Goal: Transaction & Acquisition: Book appointment/travel/reservation

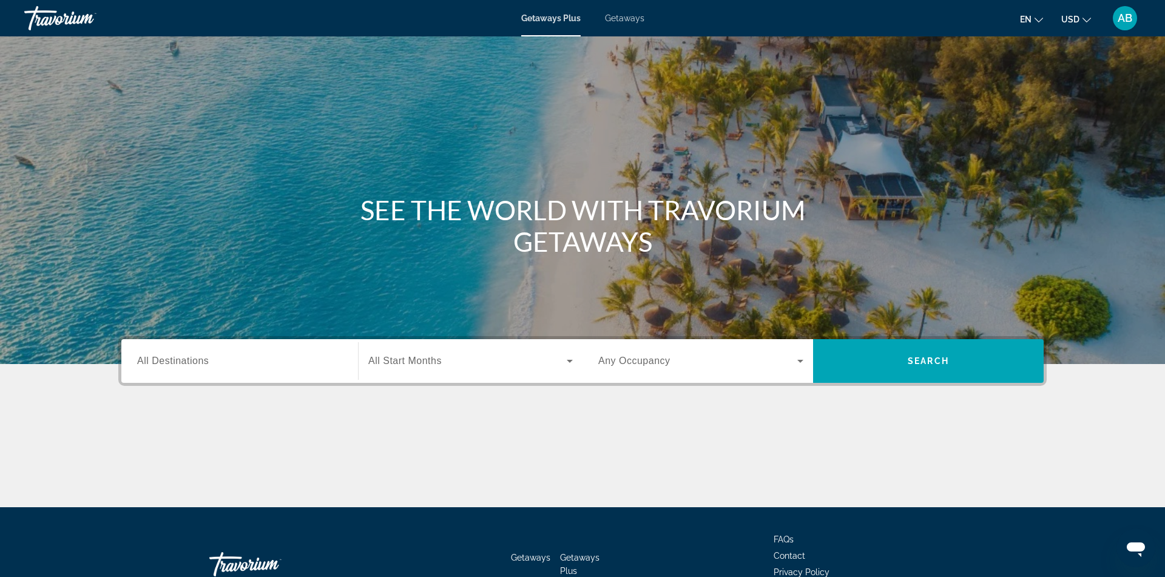
click at [637, 24] on div "Getaways Plus Getaways en English Español Français Italiano Português русский U…" at bounding box center [582, 18] width 1165 height 32
click at [632, 20] on span "Getaways" at bounding box center [624, 18] width 39 height 10
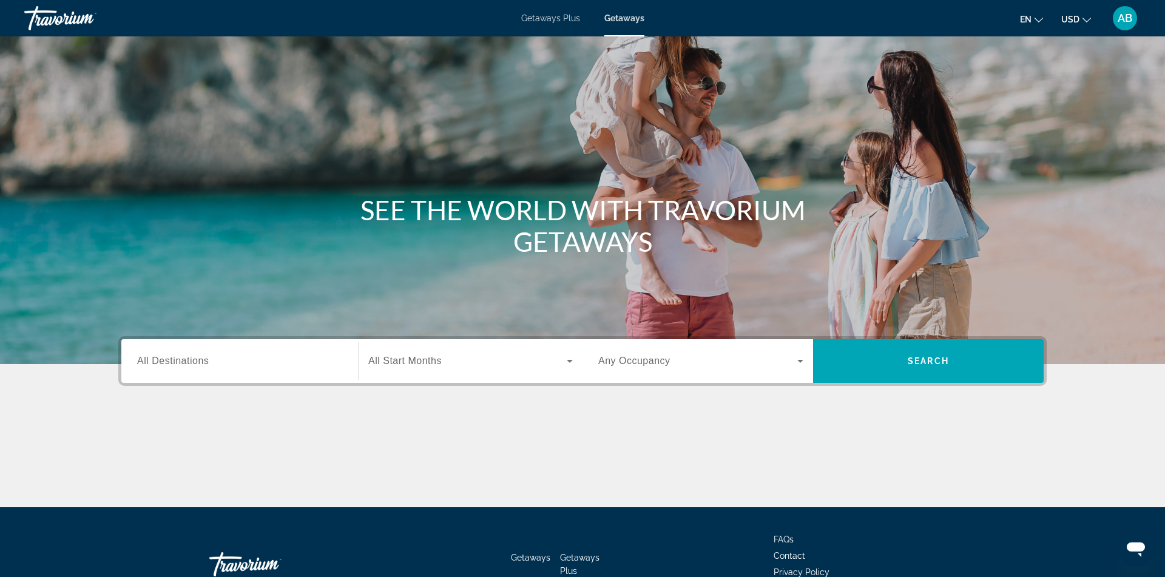
click at [302, 369] on div "Search widget" at bounding box center [239, 361] width 205 height 35
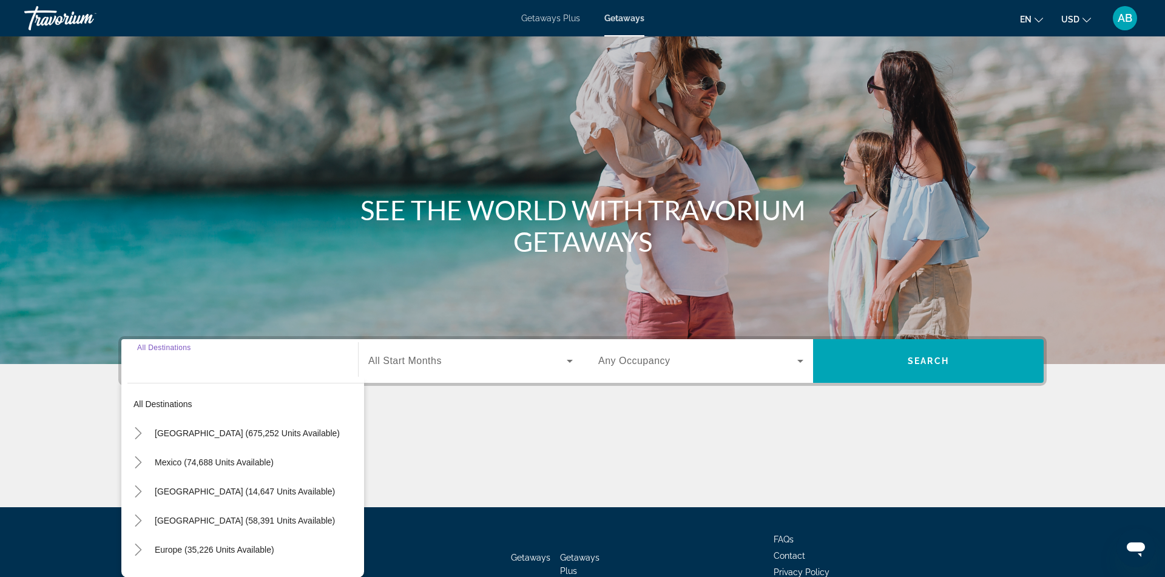
scroll to position [79, 0]
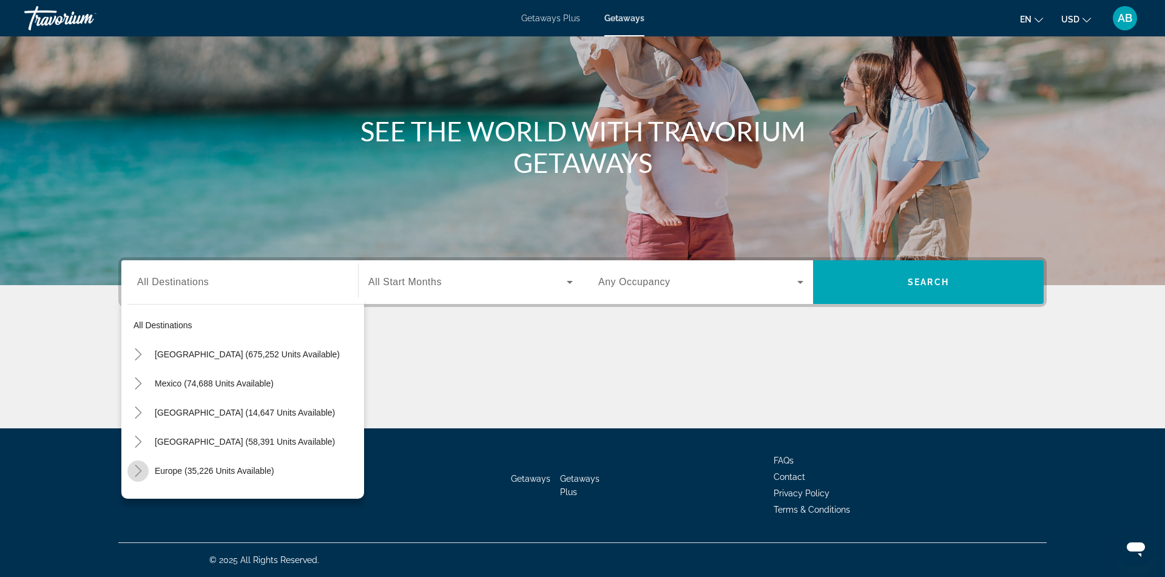
click at [141, 471] on icon "Toggle Europe (35,226 units available)" at bounding box center [138, 471] width 7 height 12
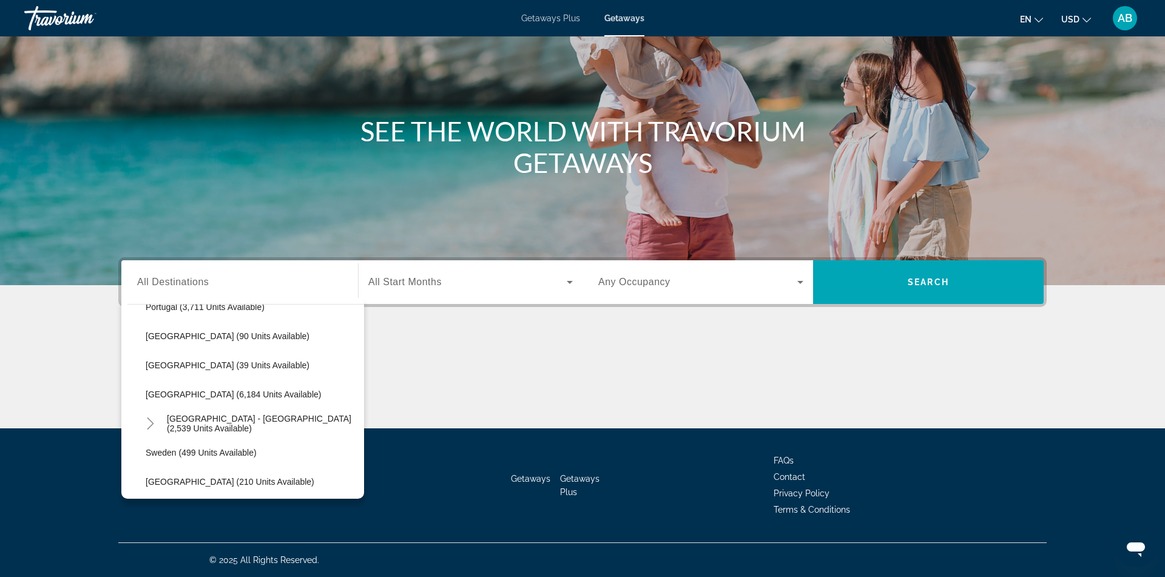
scroll to position [576, 0]
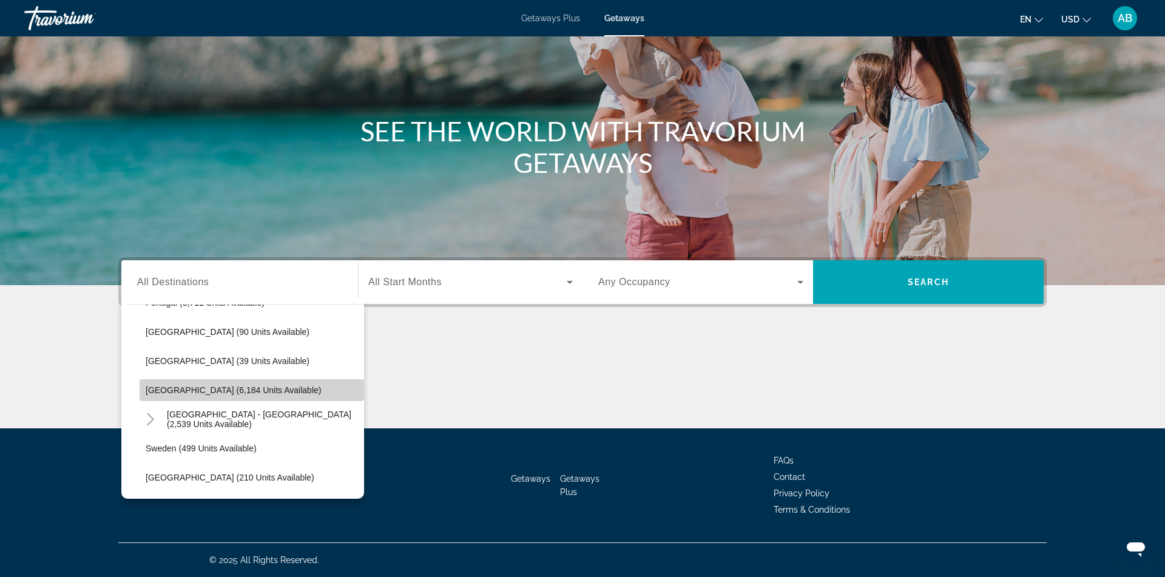
click at [225, 392] on span "[GEOGRAPHIC_DATA] (6,184 units available)" at bounding box center [233, 390] width 175 height 10
type input "**********"
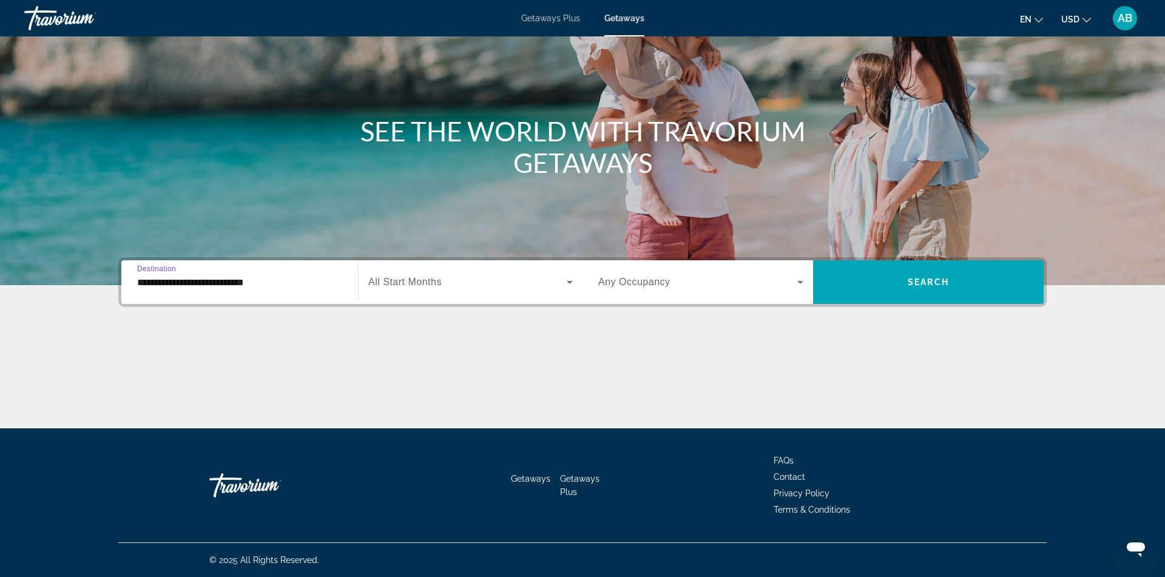
click at [489, 286] on span "Search widget" at bounding box center [467, 282] width 198 height 15
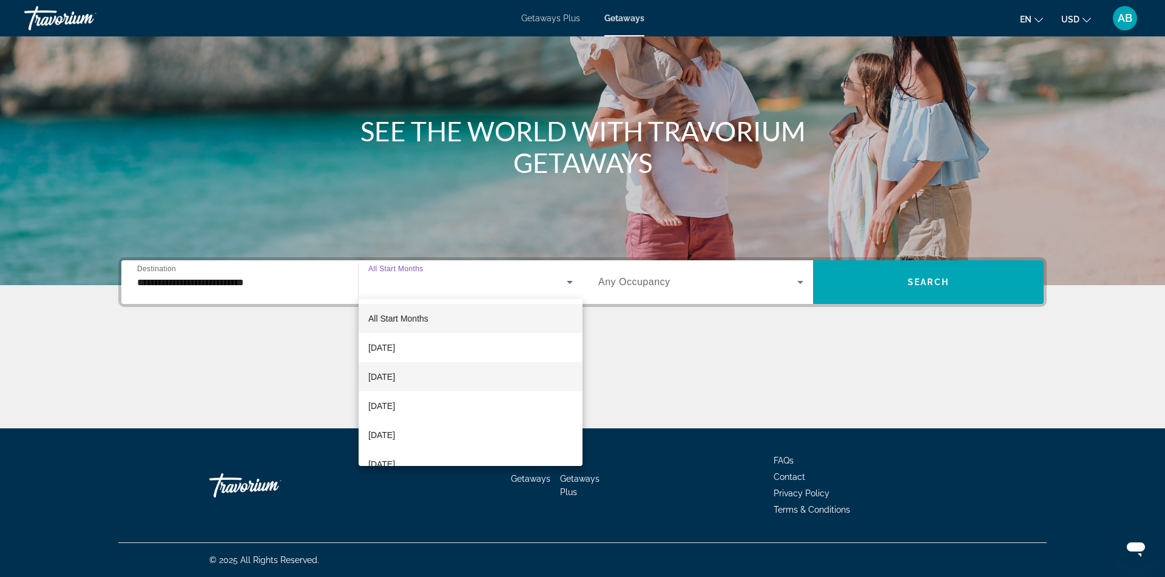
click at [470, 381] on mat-option "[DATE]" at bounding box center [471, 376] width 224 height 29
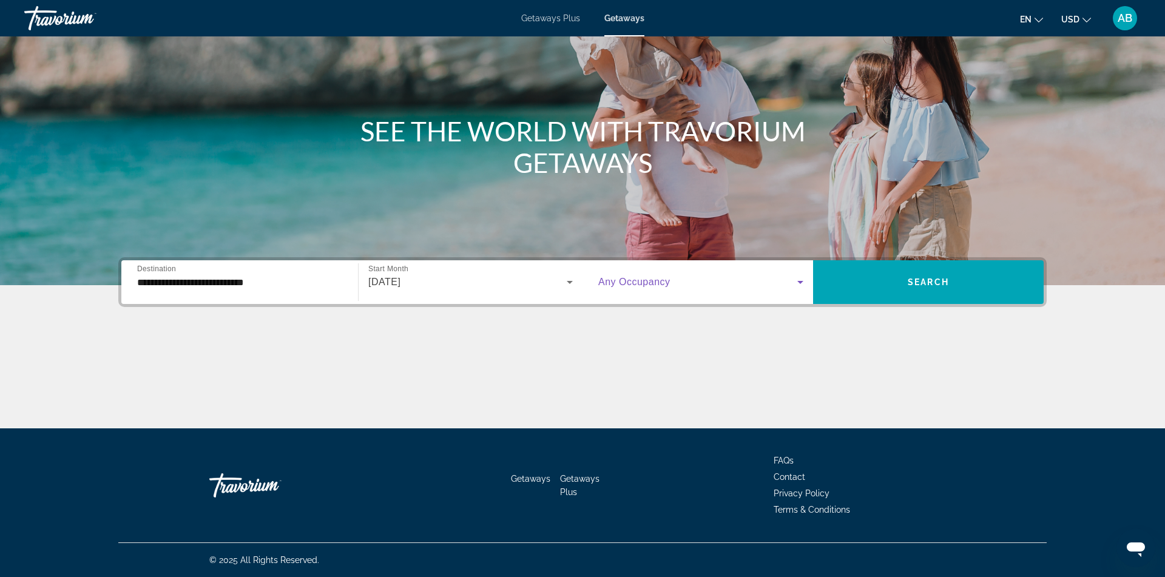
click at [685, 283] on span "Search widget" at bounding box center [697, 282] width 199 height 15
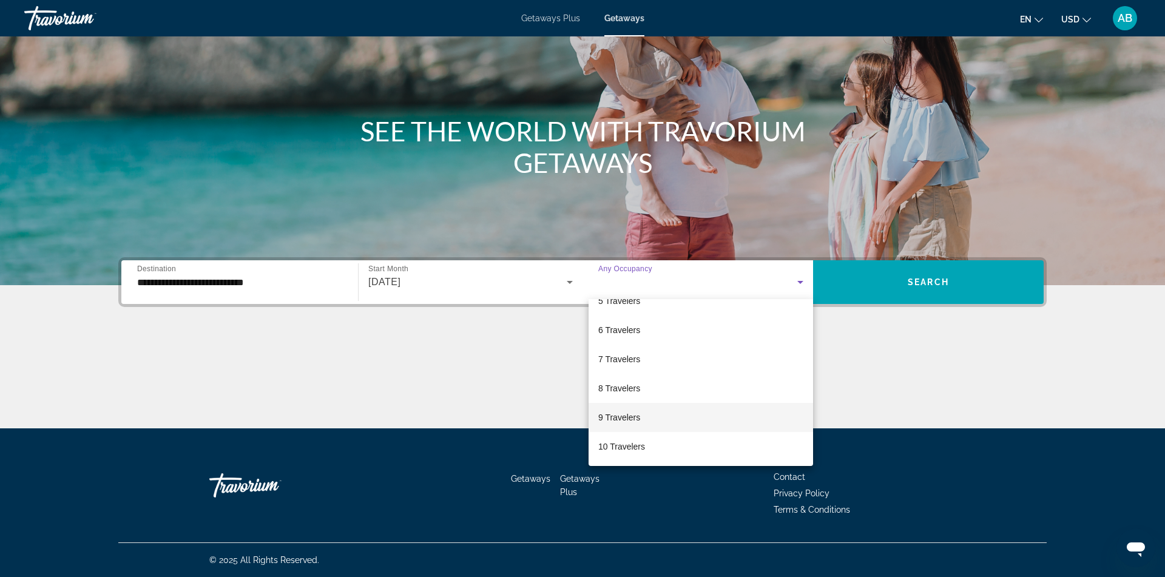
scroll to position [134, 0]
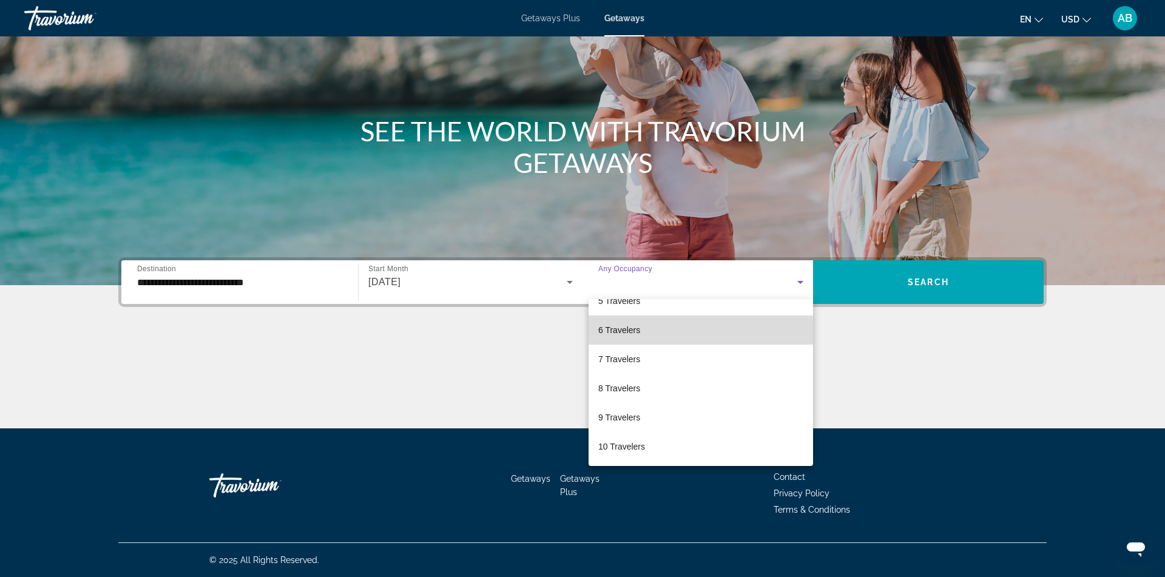
click at [709, 333] on mat-option "6 Travelers" at bounding box center [701, 330] width 225 height 29
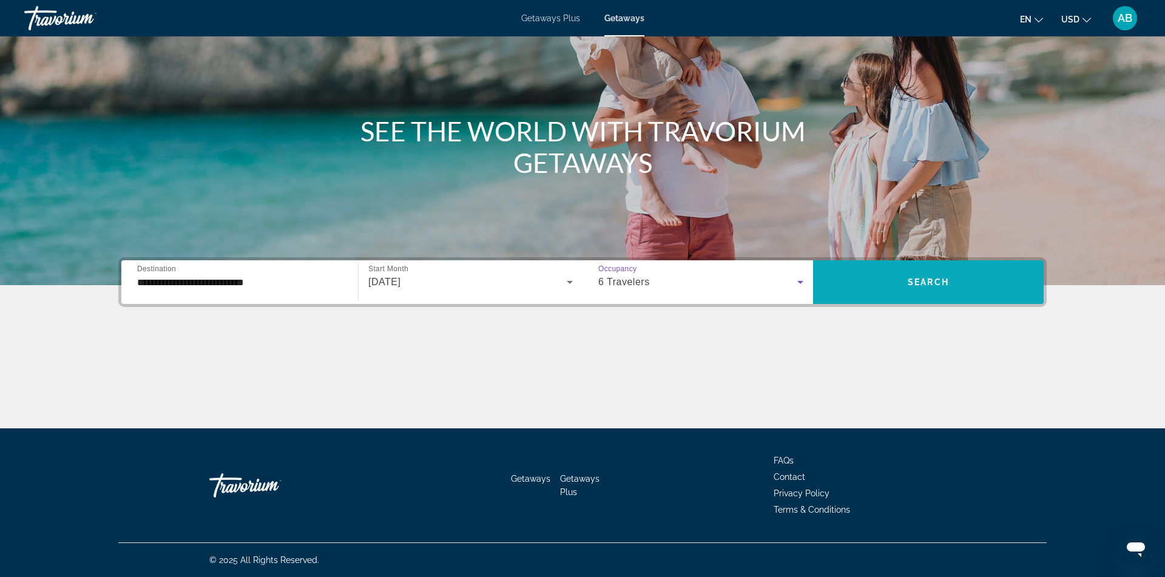
click at [899, 285] on span "Search widget" at bounding box center [928, 282] width 231 height 29
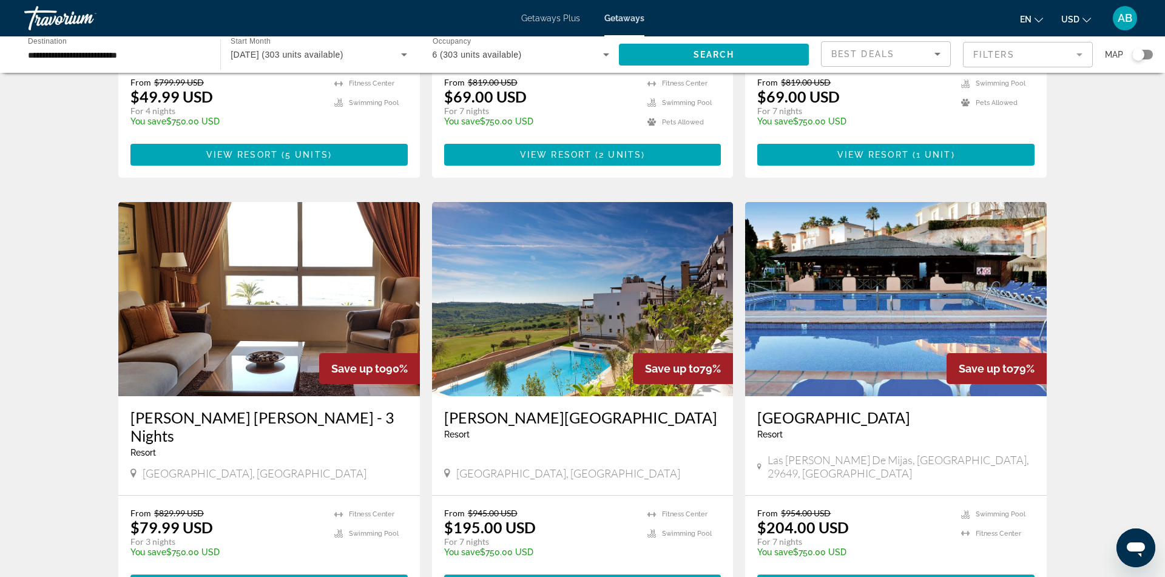
scroll to position [771, 0]
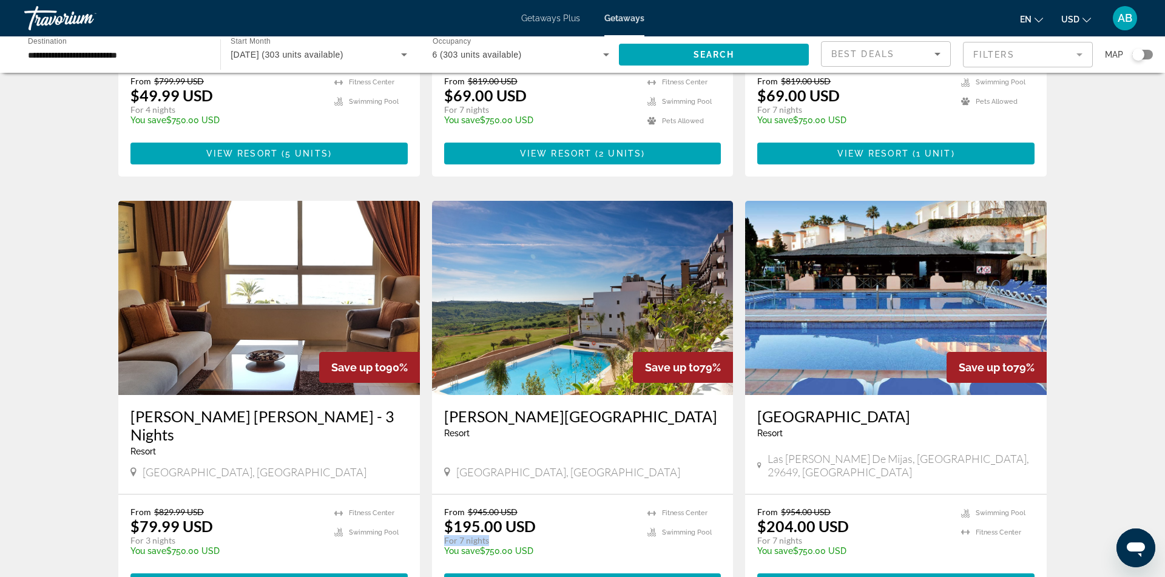
drag, startPoint x: 444, startPoint y: 490, endPoint x: 492, endPoint y: 491, distance: 47.3
click at [492, 535] on p "For 7 nights" at bounding box center [540, 540] width 192 height 11
click at [589, 577] on span "Main content" at bounding box center [591, 585] width 4 height 10
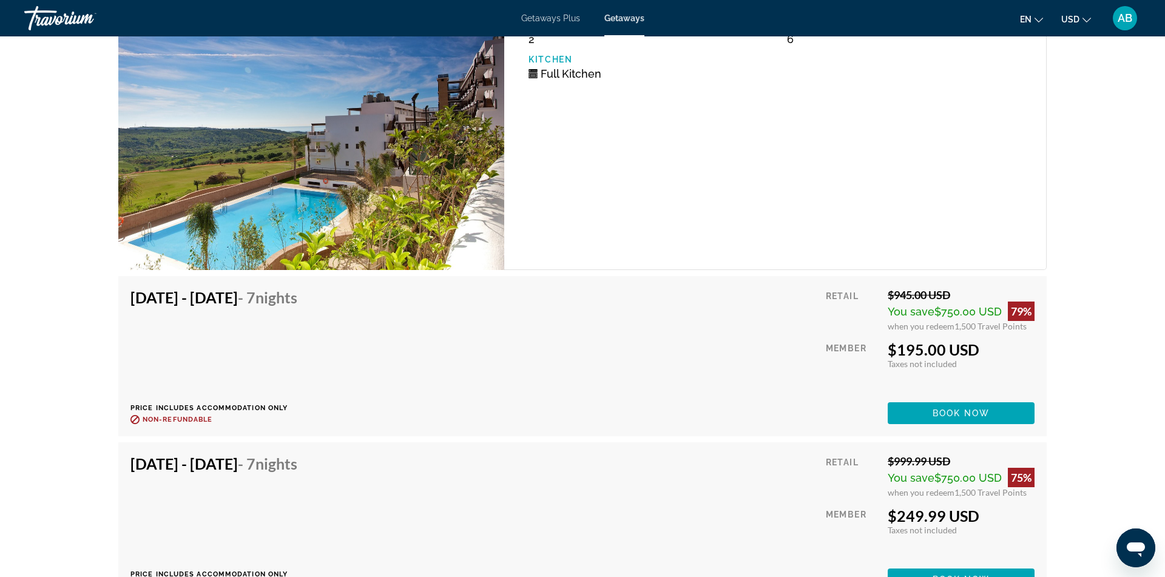
scroll to position [1870, 0]
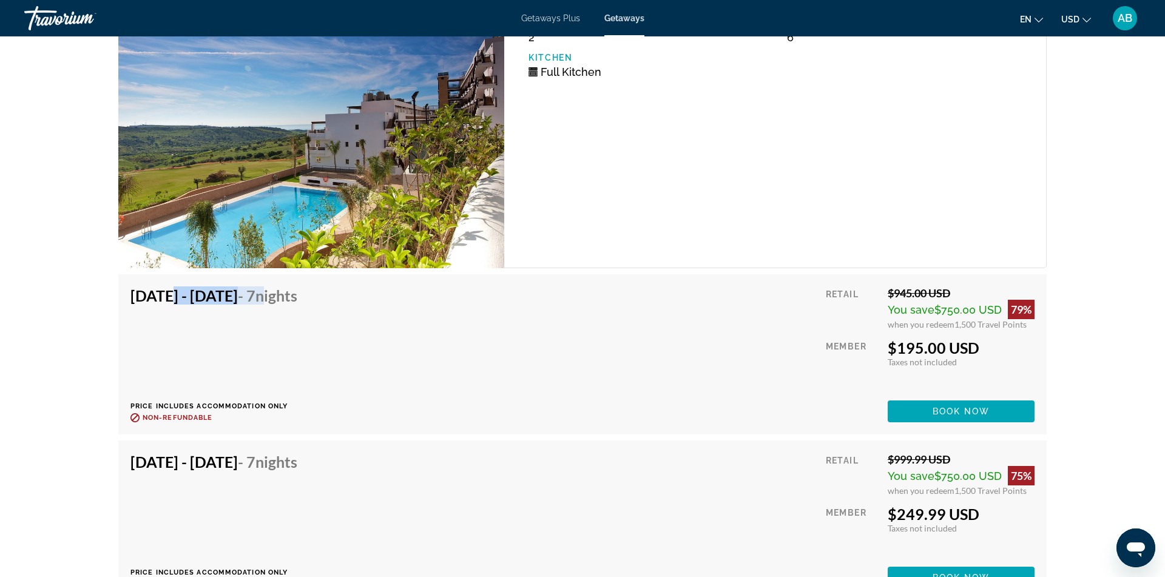
drag, startPoint x: 158, startPoint y: 297, endPoint x: 336, endPoint y: 303, distance: 177.9
click at [297, 303] on h4 "[DATE] - [DATE] - 7 Nights" at bounding box center [213, 295] width 167 height 18
click at [297, 303] on span "Nights" at bounding box center [276, 295] width 42 height 18
click at [956, 411] on span "Book now" at bounding box center [962, 412] width 58 height 10
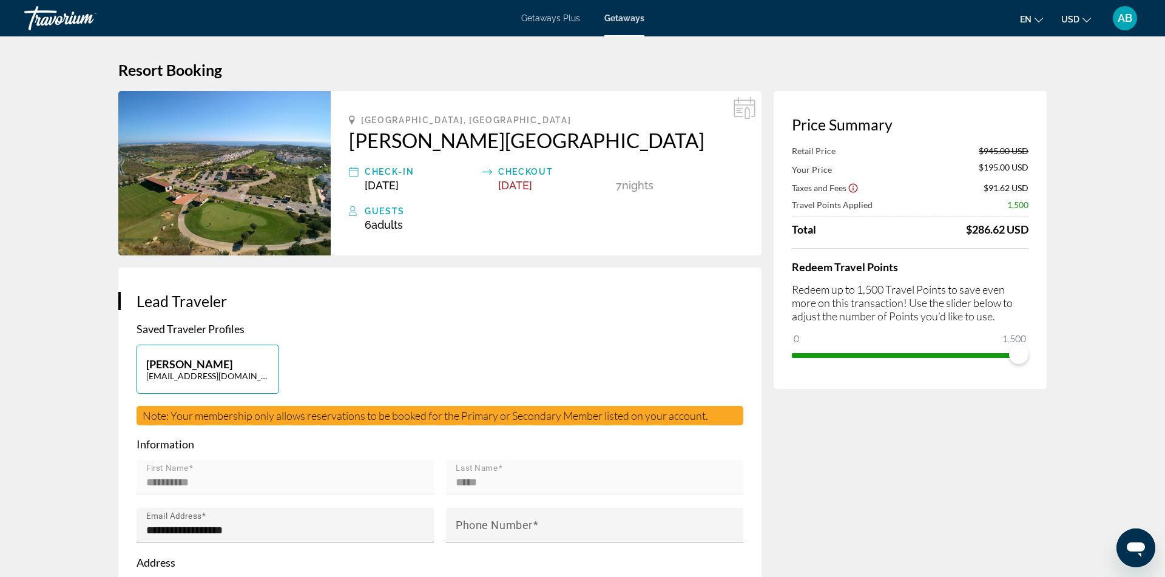
drag, startPoint x: 797, startPoint y: 189, endPoint x: 817, endPoint y: 189, distance: 20.6
click at [817, 189] on span "Taxes and Fees" at bounding box center [819, 188] width 55 height 10
drag, startPoint x: 983, startPoint y: 188, endPoint x: 1017, endPoint y: 186, distance: 34.0
click at [1017, 186] on div "Taxes and Fees $91.62 USD" at bounding box center [910, 187] width 237 height 12
click at [1017, 186] on span "$91.62 USD" at bounding box center [1006, 188] width 45 height 10
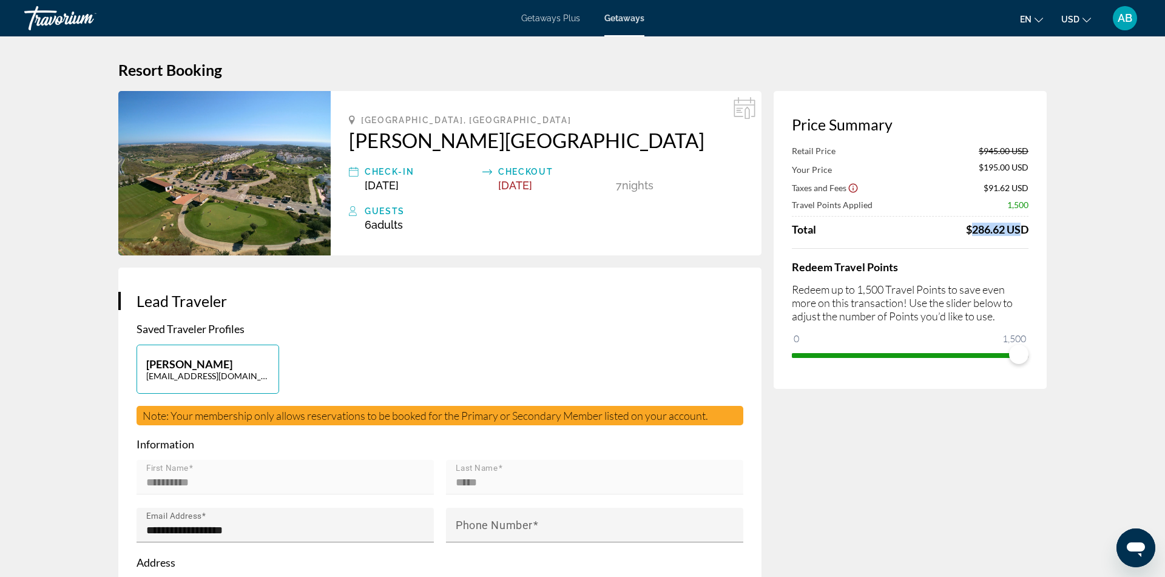
drag, startPoint x: 965, startPoint y: 233, endPoint x: 1014, endPoint y: 232, distance: 49.2
click at [1014, 232] on div "$286.62 USD" at bounding box center [997, 229] width 63 height 13
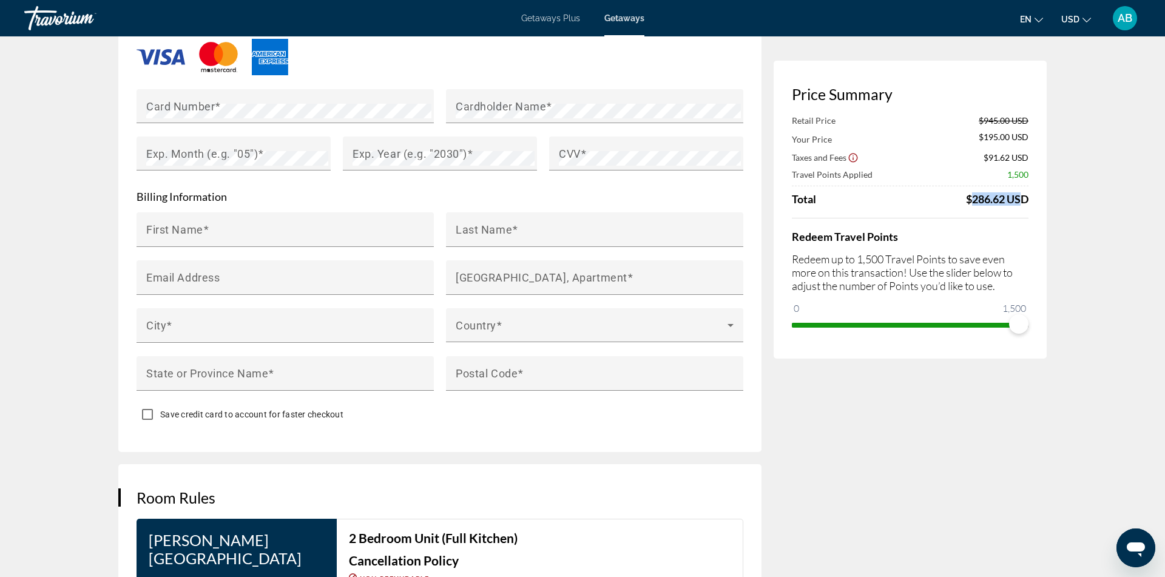
scroll to position [1015, 0]
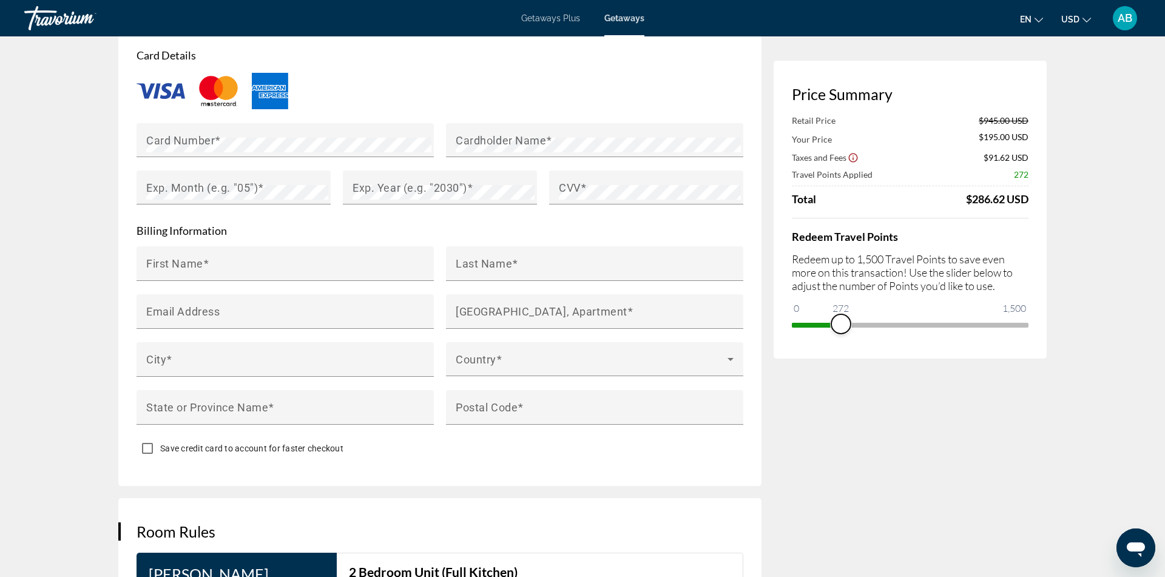
drag, startPoint x: 1020, startPoint y: 330, endPoint x: 841, endPoint y: 314, distance: 179.7
click at [841, 323] on ngx-slider "0 1,500 272" at bounding box center [910, 324] width 237 height 2
drag, startPoint x: 839, startPoint y: 331, endPoint x: 1084, endPoint y: 332, distance: 245.2
click at [1084, 332] on app-week-booking "**********" at bounding box center [582, 131] width 1165 height 2219
click at [1065, 353] on div "**********" at bounding box center [582, 131] width 977 height 2219
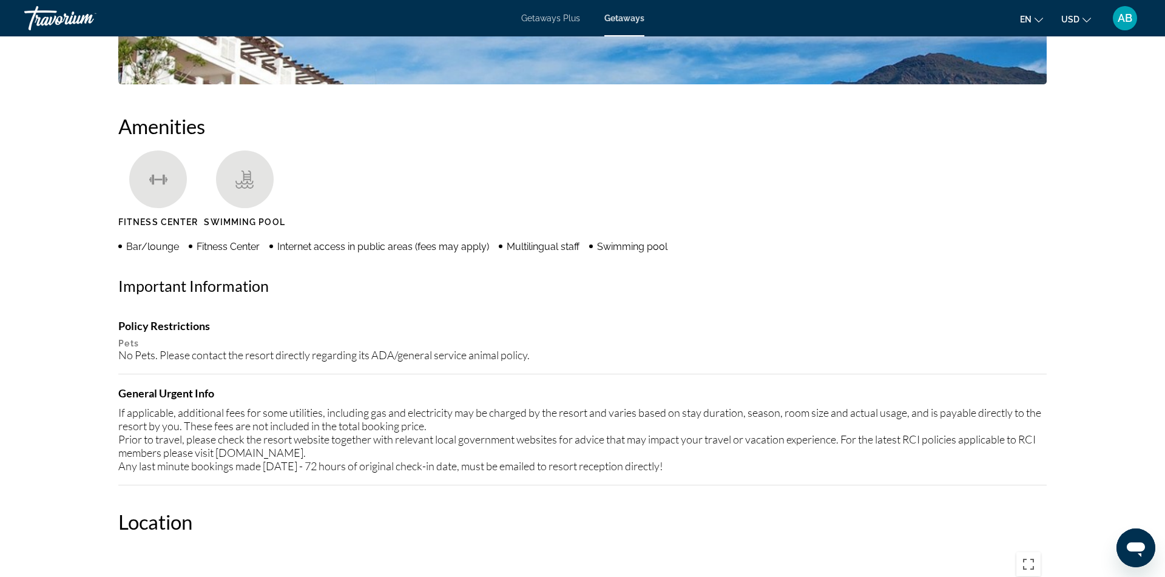
scroll to position [879, 0]
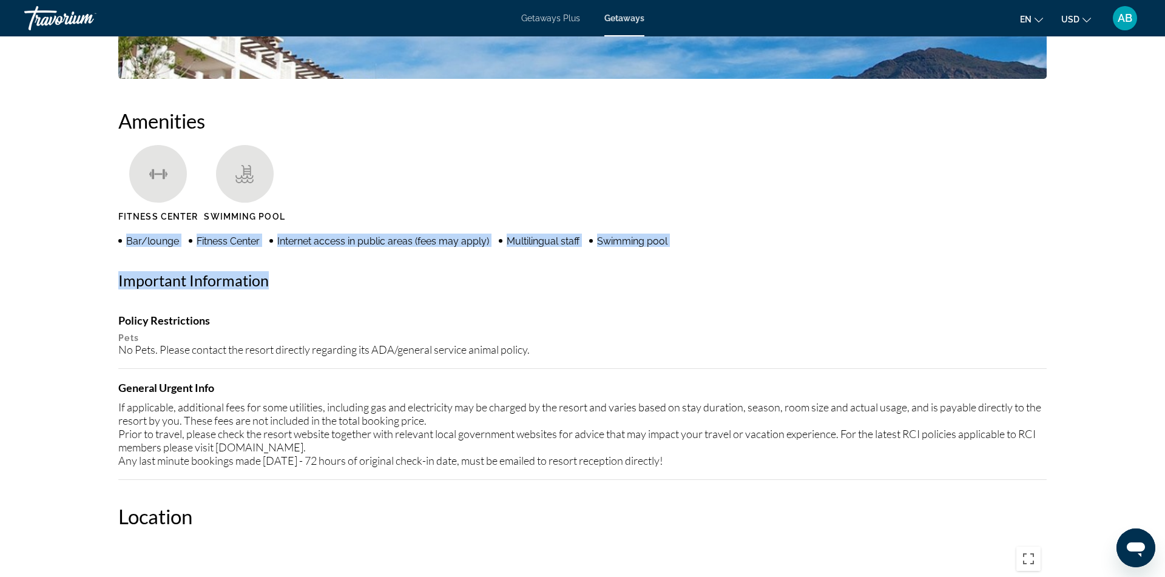
drag, startPoint x: 122, startPoint y: 240, endPoint x: 347, endPoint y: 280, distance: 228.8
click at [347, 280] on div "Amenities [GEOGRAPHIC_DATA] Swimming Pool Bar/lounge Fitness Center Internet ac…" at bounding box center [582, 294] width 929 height 371
click at [347, 280] on h2 "Important Information" at bounding box center [582, 280] width 929 height 18
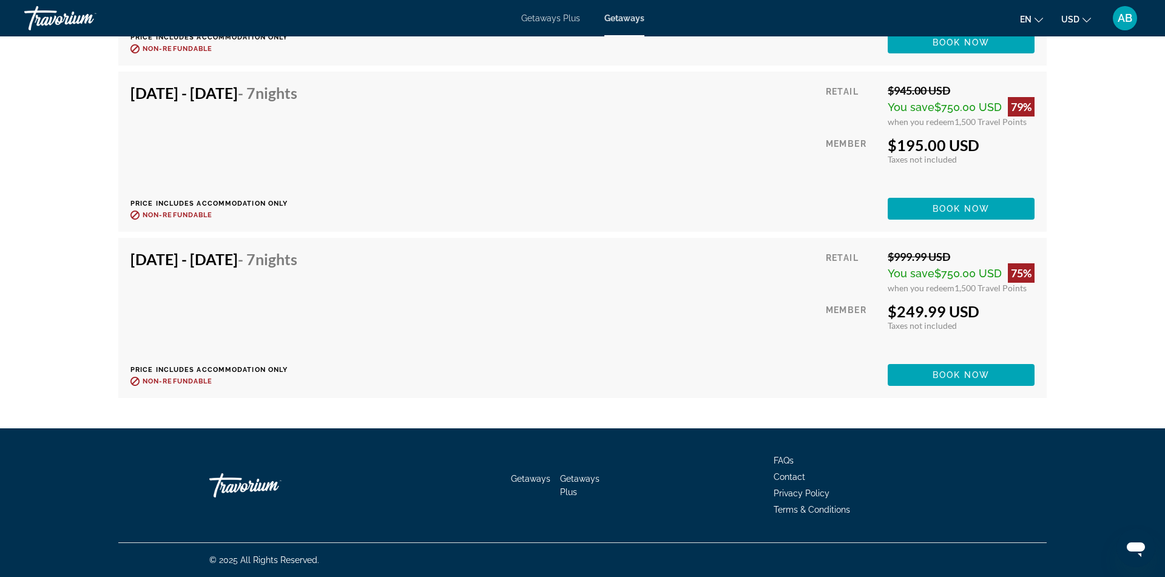
scroll to position [2239, 0]
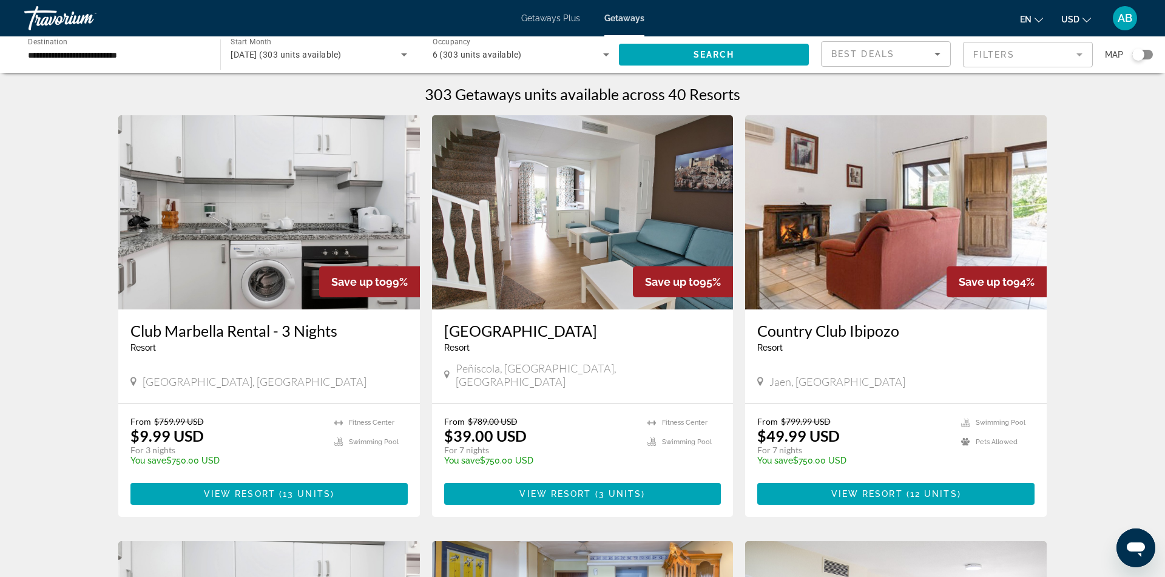
click at [483, 56] on span "6 (303 units available)" at bounding box center [477, 55] width 89 height 10
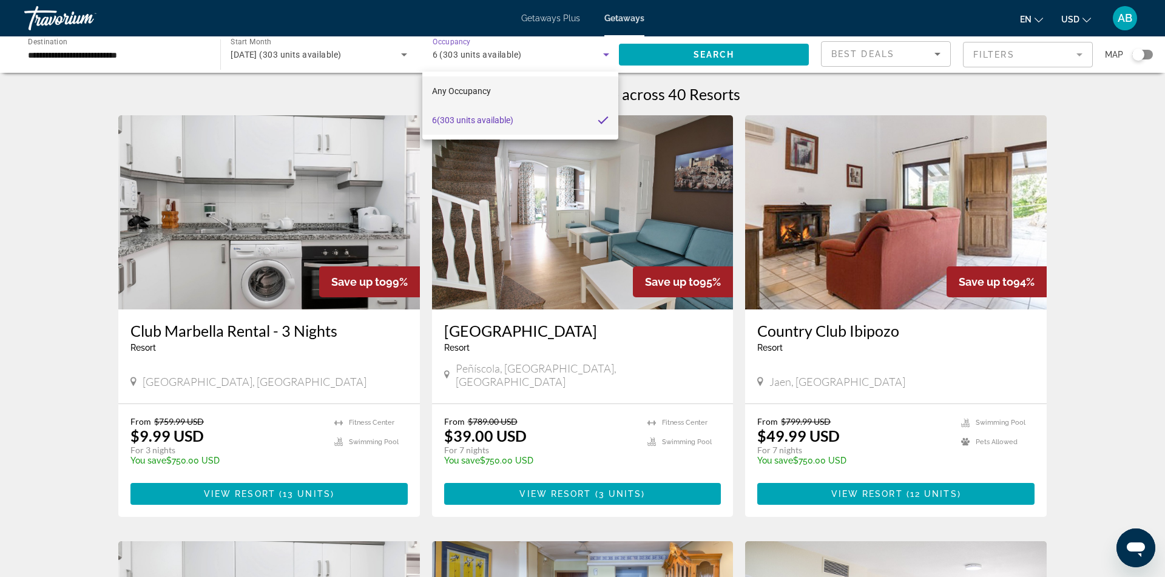
click at [543, 93] on mat-option "Any Occupancy" at bounding box center [520, 90] width 196 height 29
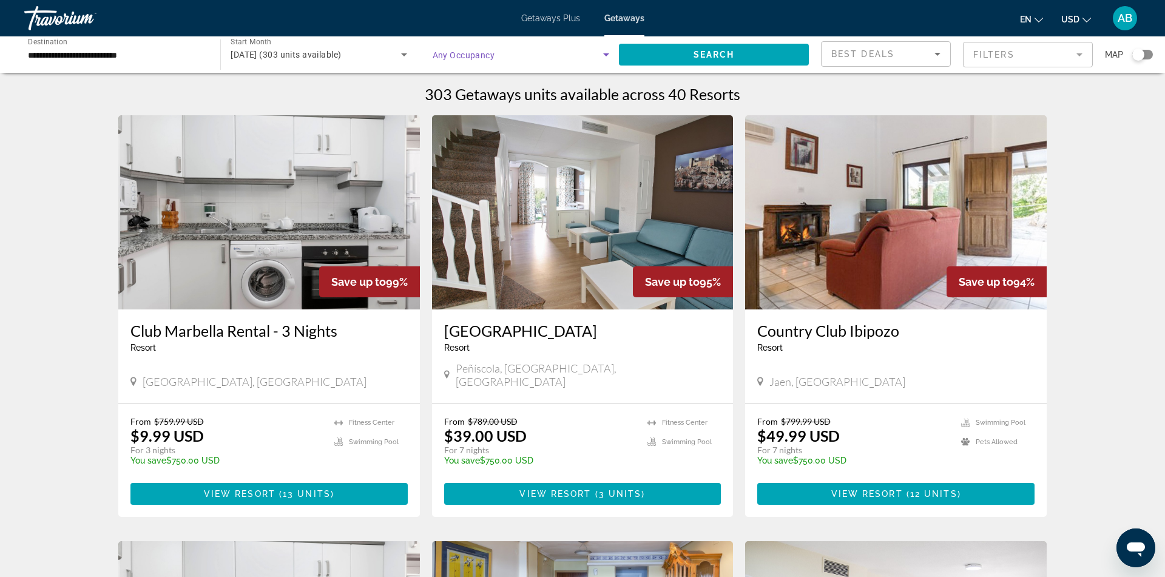
click at [602, 59] on icon "Search widget" at bounding box center [606, 54] width 15 height 15
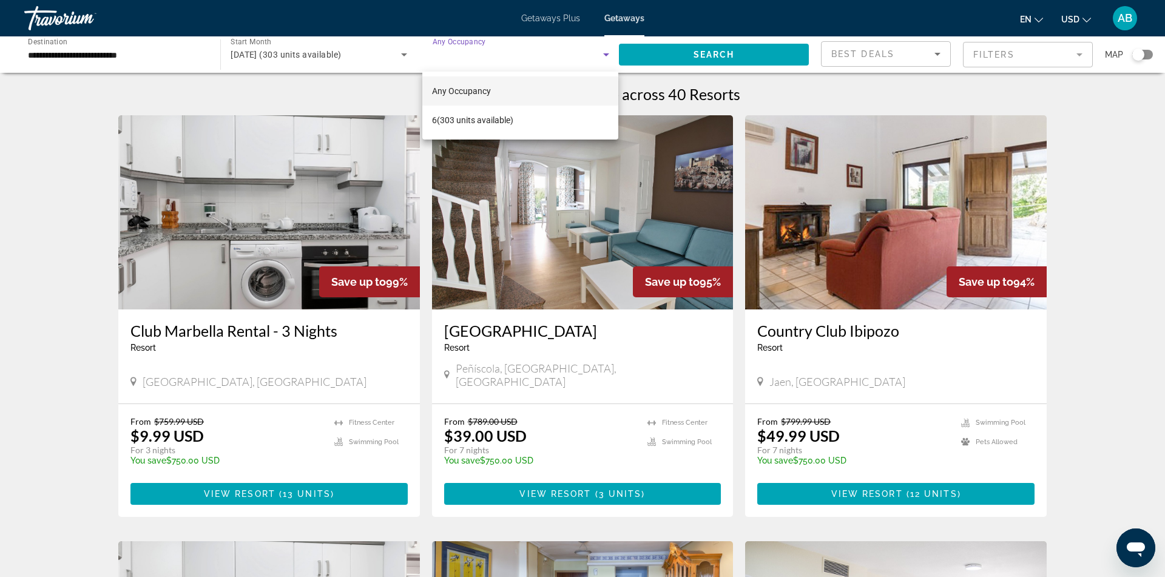
click at [66, 19] on div at bounding box center [582, 288] width 1165 height 577
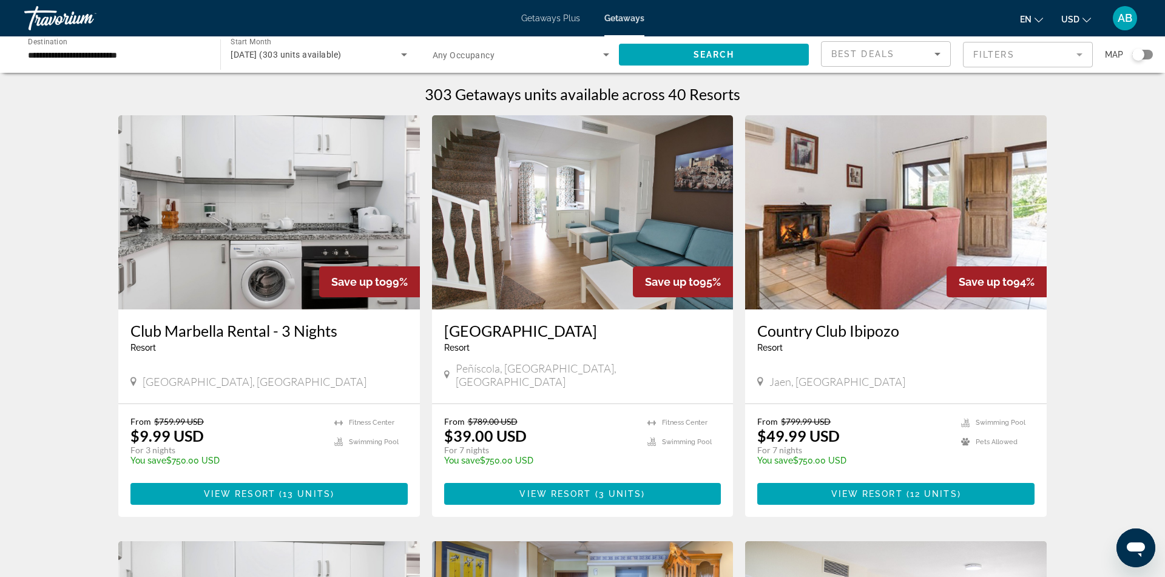
click at [42, 19] on div "Travorium" at bounding box center [84, 18] width 121 height 32
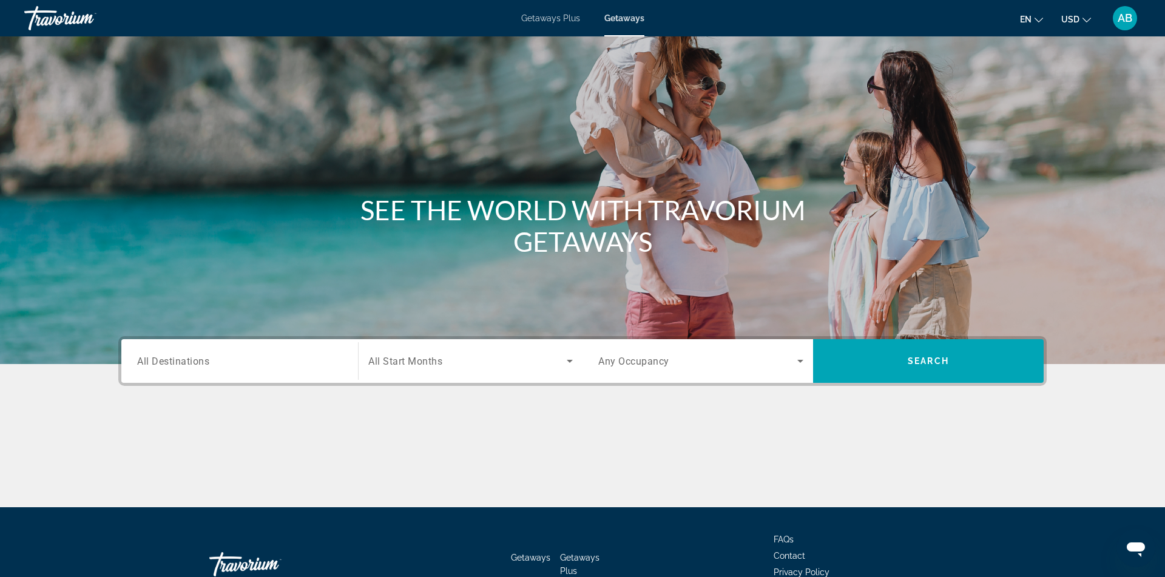
click at [248, 364] on input "Destination All Destinations" at bounding box center [239, 361] width 205 height 15
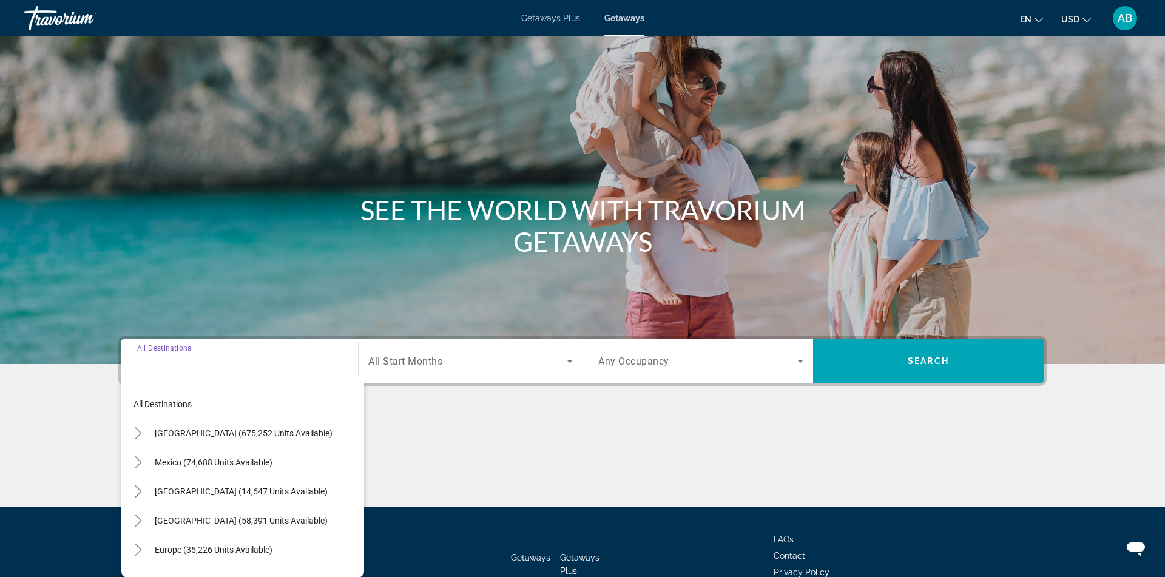
scroll to position [79, 0]
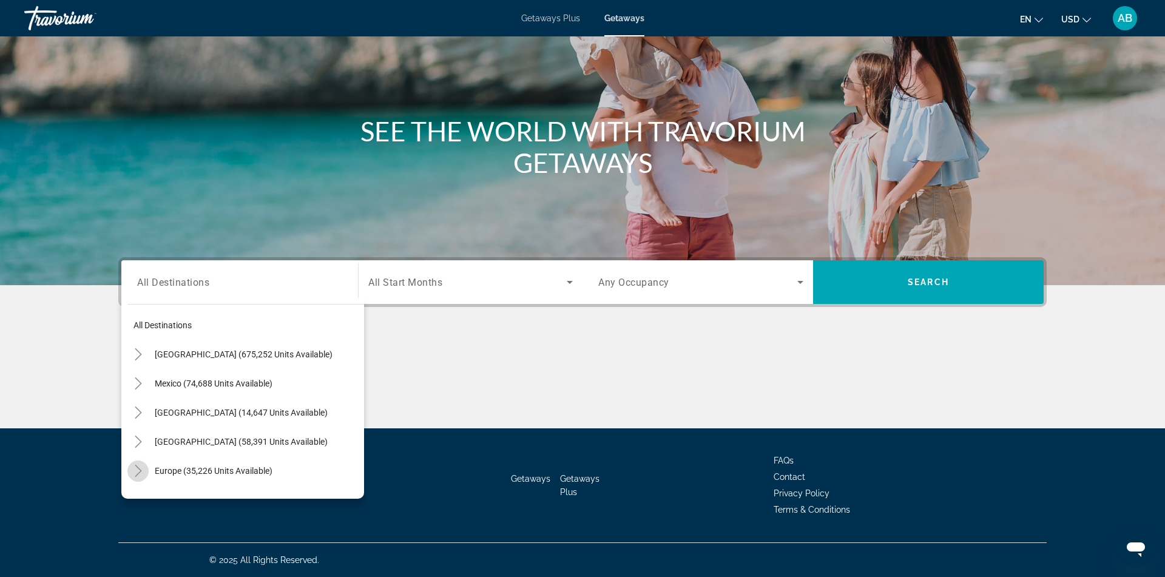
click at [140, 469] on icon "Toggle Europe (35,226 units available)" at bounding box center [138, 471] width 12 height 12
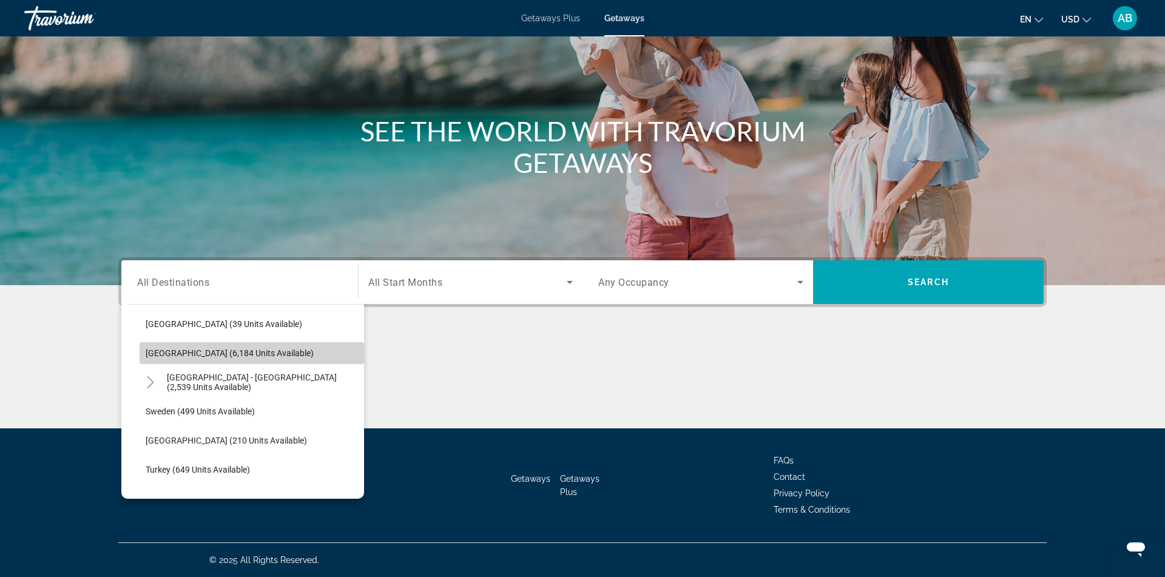
click at [242, 352] on span "[GEOGRAPHIC_DATA] (6,184 units available)" at bounding box center [230, 353] width 168 height 10
type input "**********"
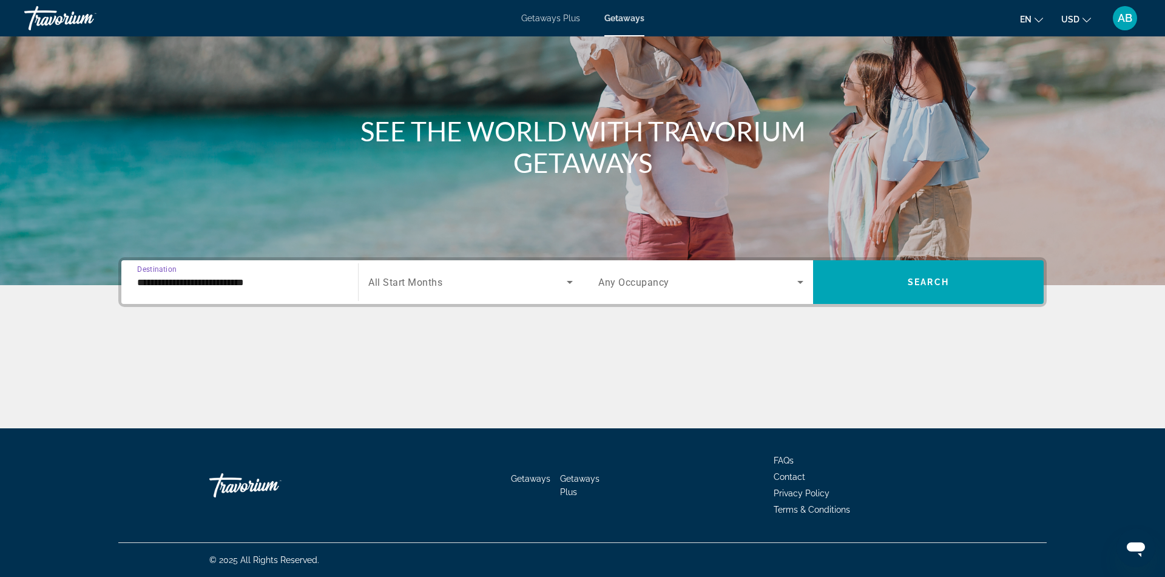
click at [484, 272] on div "Search widget" at bounding box center [470, 282] width 205 height 34
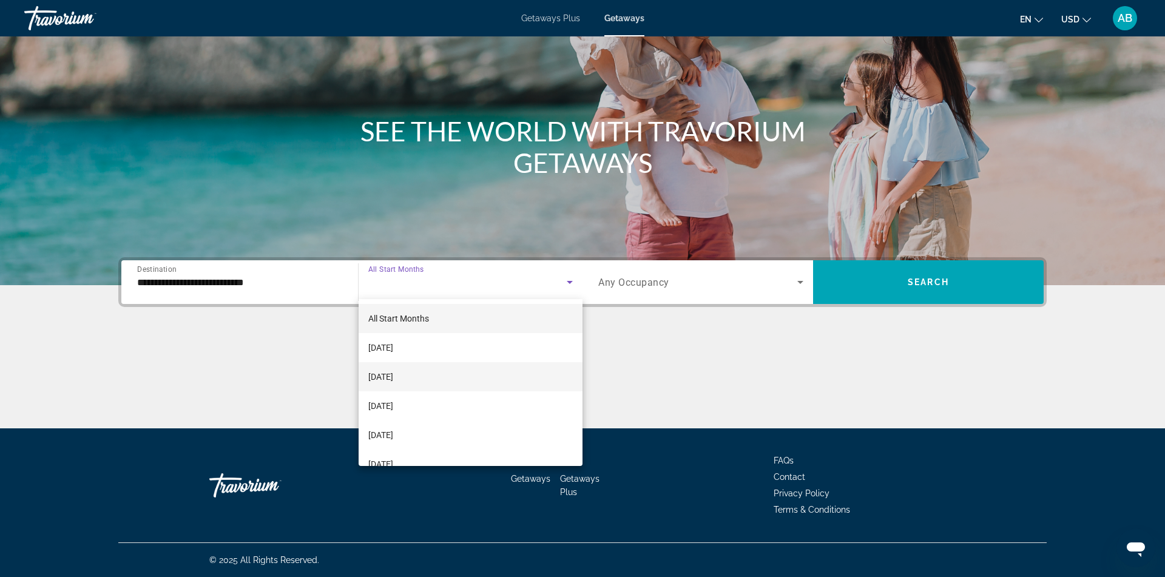
click at [443, 373] on mat-option "[DATE]" at bounding box center [471, 376] width 224 height 29
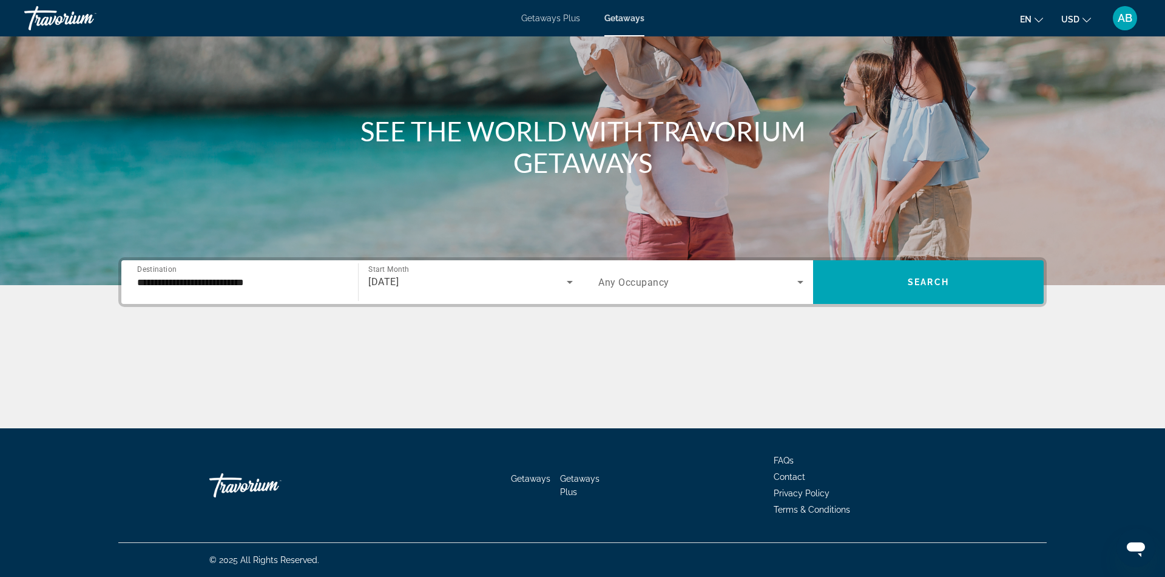
click at [654, 285] on span "Any Occupancy" at bounding box center [633, 283] width 71 height 12
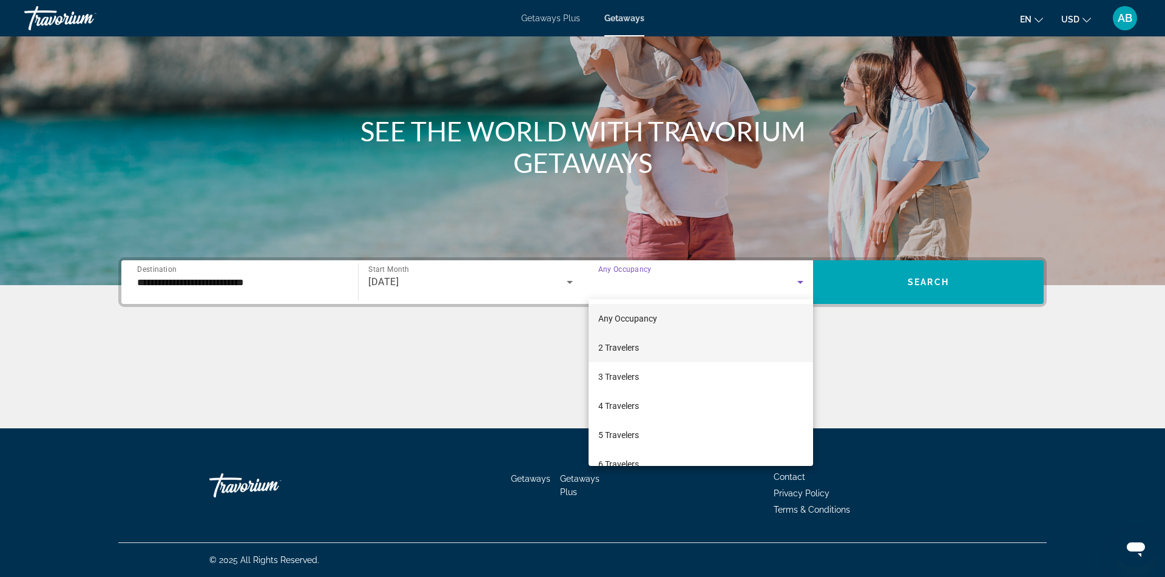
click at [652, 356] on mat-option "2 Travelers" at bounding box center [701, 347] width 225 height 29
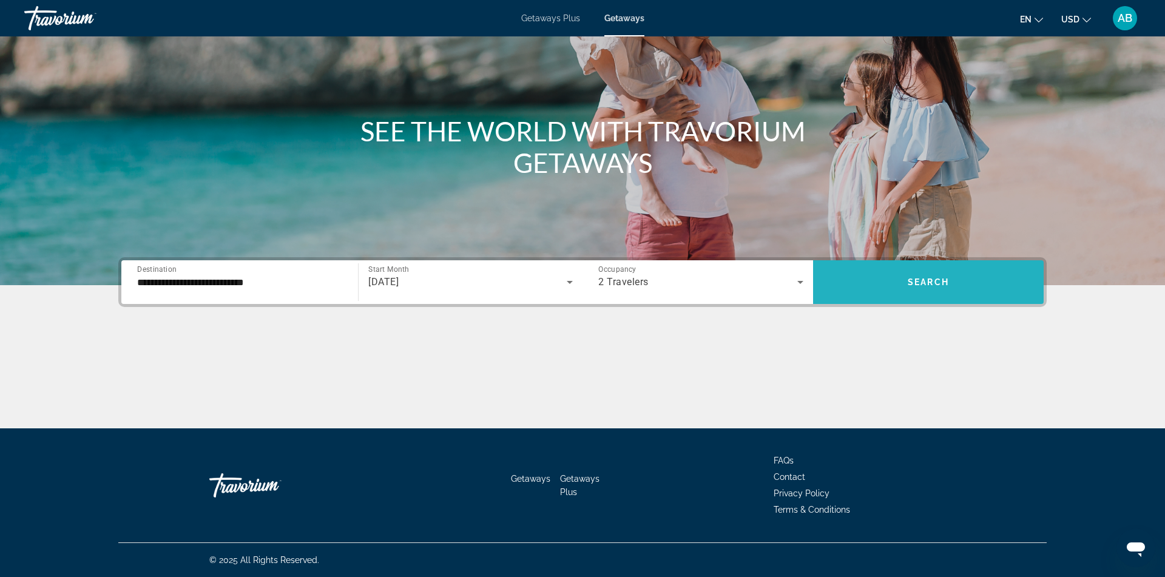
click at [909, 291] on span "Search widget" at bounding box center [928, 282] width 231 height 29
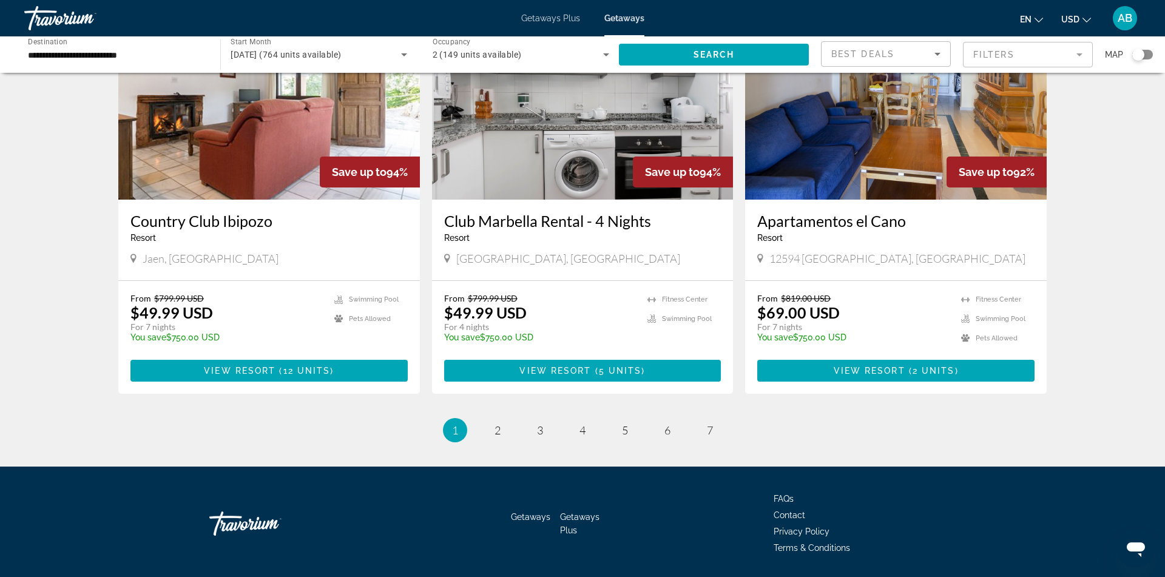
scroll to position [1387, 0]
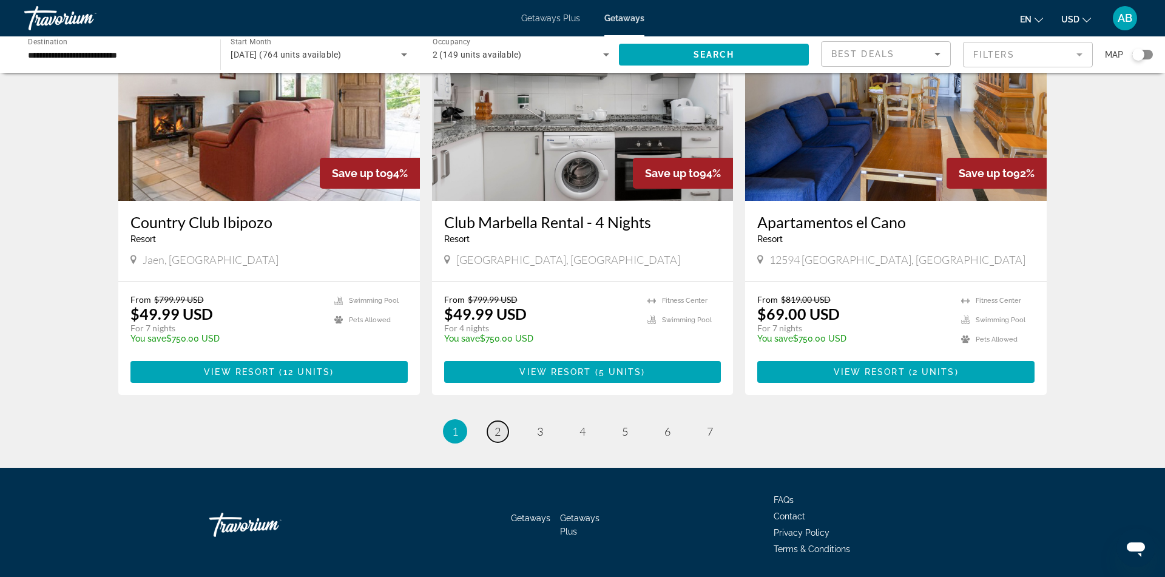
click at [500, 425] on span "2" at bounding box center [498, 431] width 6 height 13
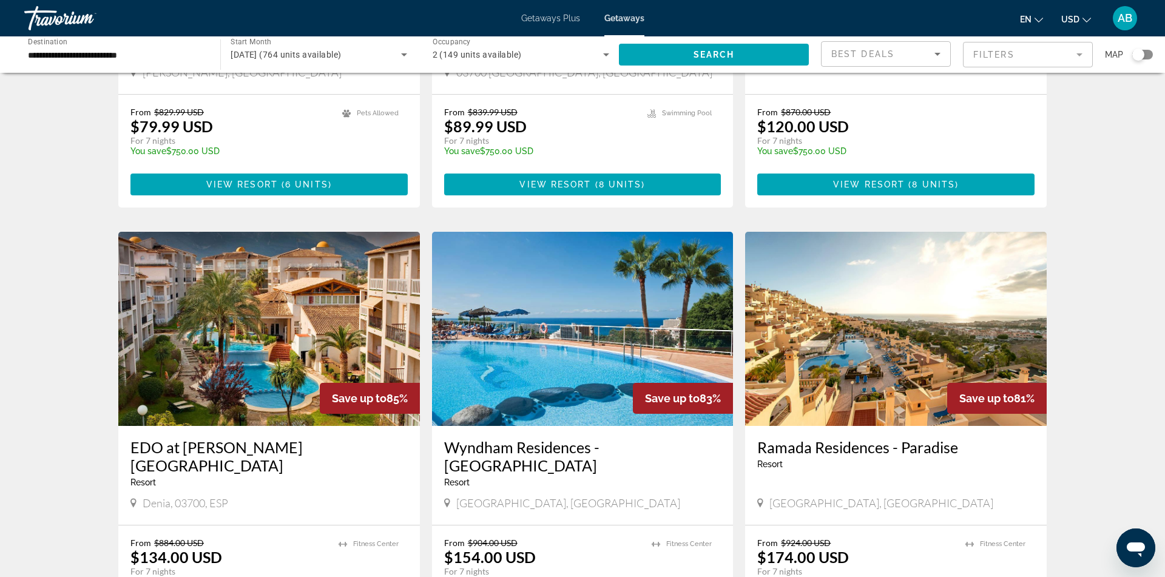
scroll to position [1154, 0]
click at [573, 0] on mat-toolbar "Getaways Plus Getaways en English Español Français Italiano Português русский U…" at bounding box center [582, 18] width 1165 height 36
